Goal: Navigation & Orientation: Find specific page/section

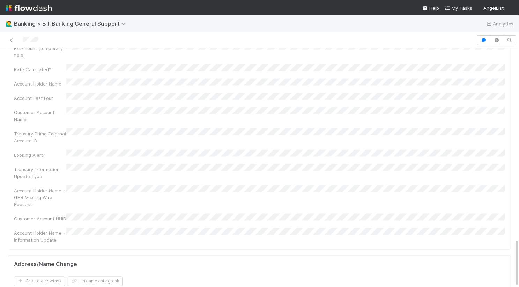
scroll to position [940, 0]
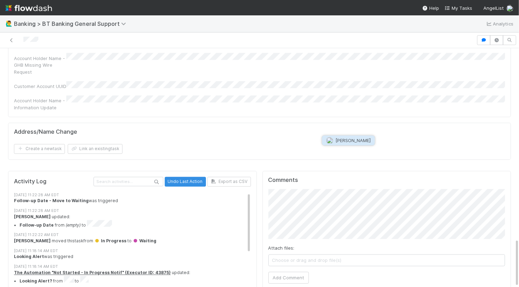
click at [335, 140] on span "[PERSON_NAME]" at bounding box center [349, 141] width 44 height 6
click at [290, 272] on button "Add Comment" at bounding box center [289, 278] width 41 height 12
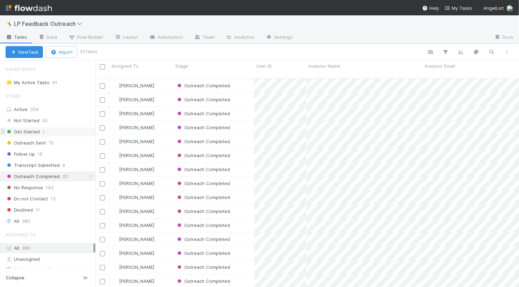
scroll to position [214, 424]
click at [95, 130] on div at bounding box center [95, 173] width 0 height 227
click at [50, 123] on div "Not Started 95" at bounding box center [50, 120] width 89 height 9
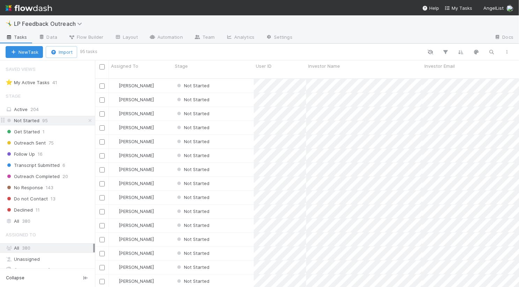
scroll to position [214, 424]
click at [59, 132] on div "Get Started 1" at bounding box center [50, 131] width 89 height 9
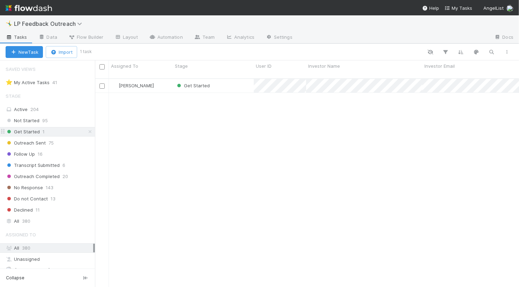
scroll to position [214, 424]
click at [54, 146] on div "Outreach Sent 75" at bounding box center [50, 143] width 89 height 9
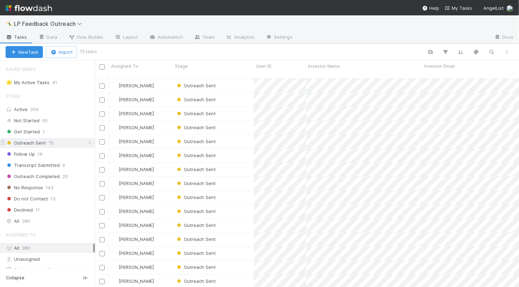
scroll to position [214, 424]
click at [67, 152] on div "Follow Up 16" at bounding box center [50, 154] width 89 height 9
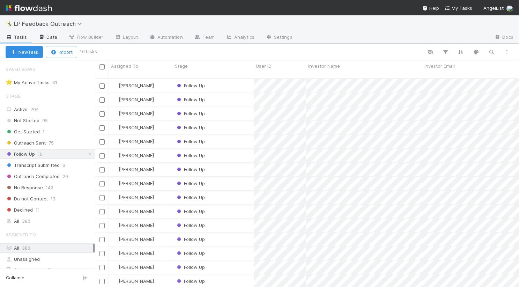
click at [60, 37] on link "Data" at bounding box center [48, 37] width 30 height 11
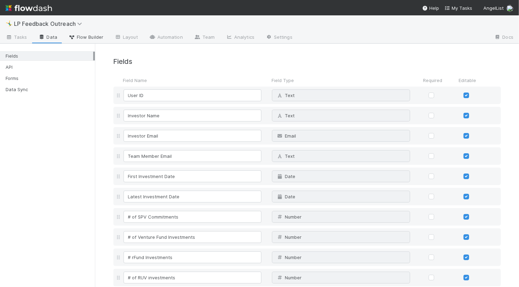
click at [87, 37] on span "Flow Builder" at bounding box center [85, 37] width 35 height 7
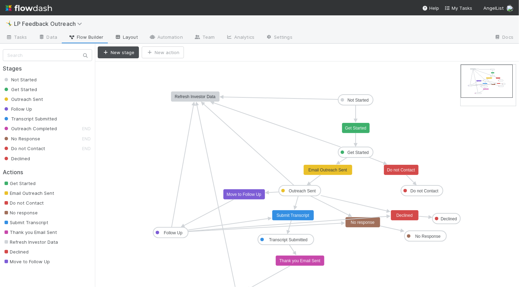
click at [123, 37] on link "Layout" at bounding box center [126, 37] width 35 height 11
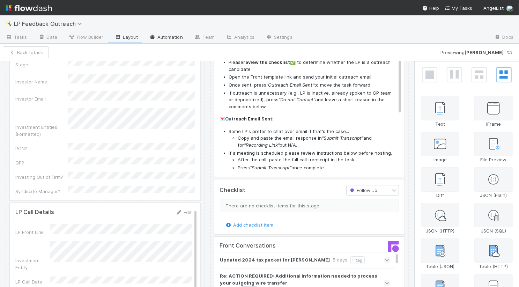
click at [168, 39] on link "Automation" at bounding box center [166, 37] width 45 height 11
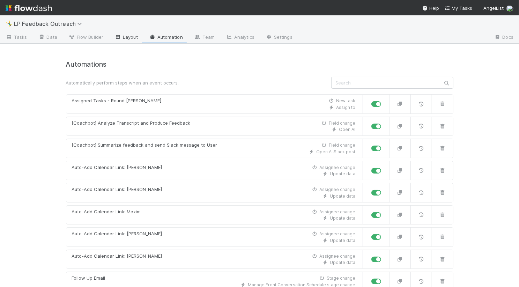
click at [133, 40] on link "Layout" at bounding box center [126, 37] width 35 height 11
